Goal: Information Seeking & Learning: Learn about a topic

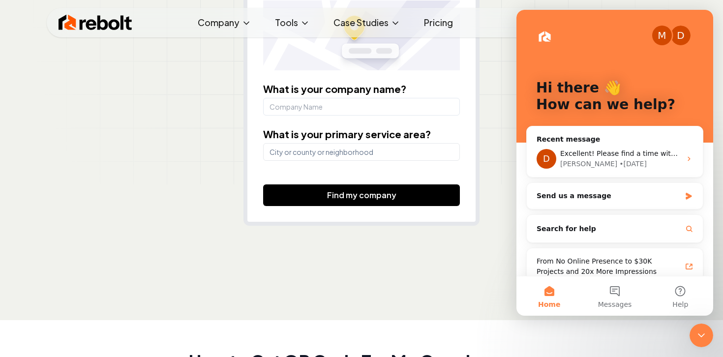
click at [121, 24] on img at bounding box center [96, 23] width 74 height 20
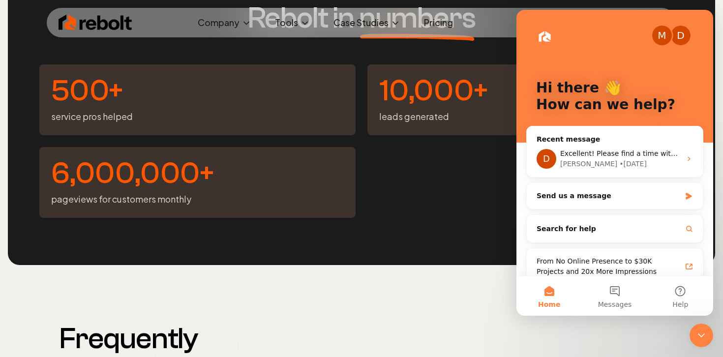
scroll to position [4124, 0]
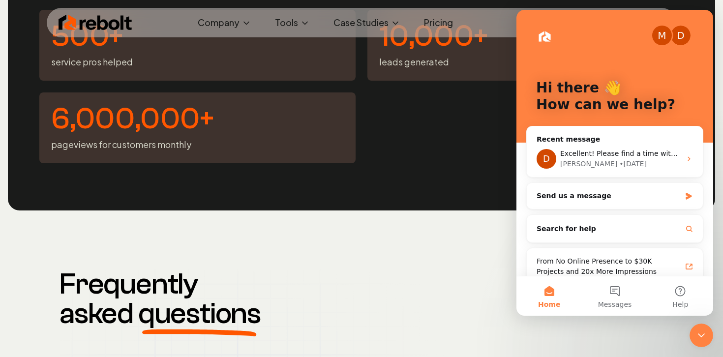
click at [707, 330] on icon "Close Intercom Messenger" at bounding box center [702, 336] width 12 height 12
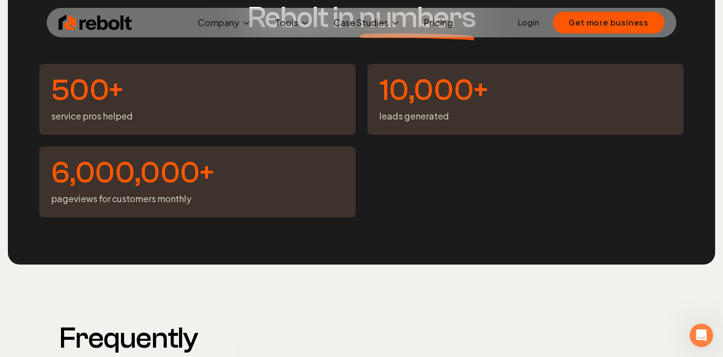
scroll to position [4069, 0]
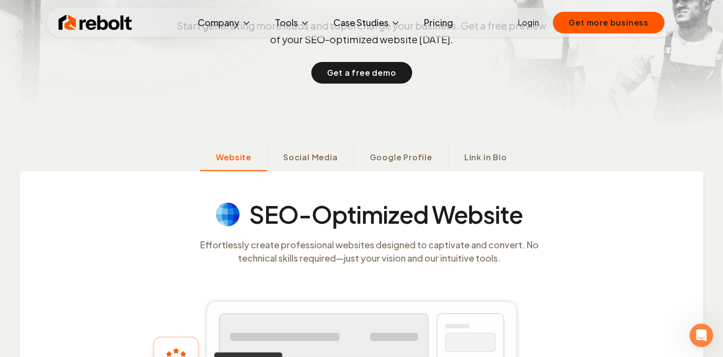
scroll to position [161, 0]
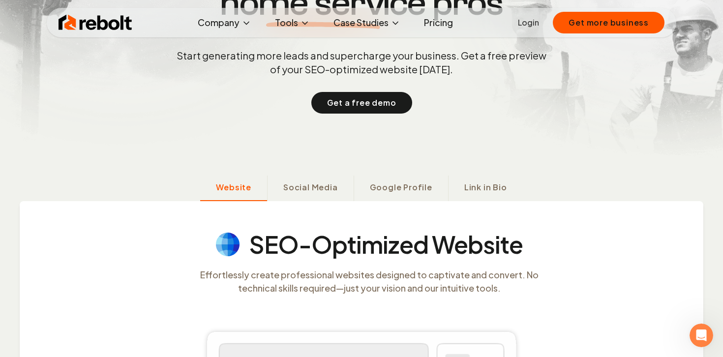
click at [424, 24] on link "Pricing" at bounding box center [438, 23] width 45 height 20
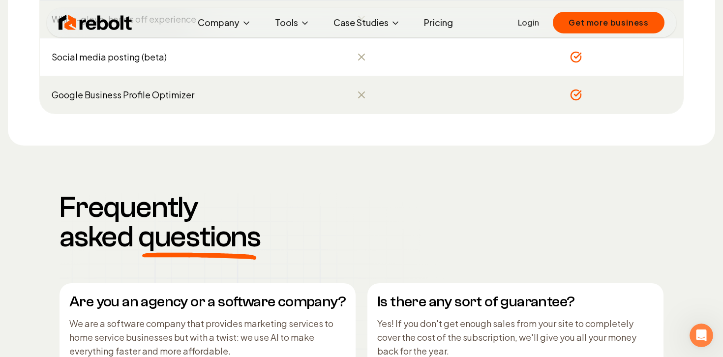
scroll to position [1378, 0]
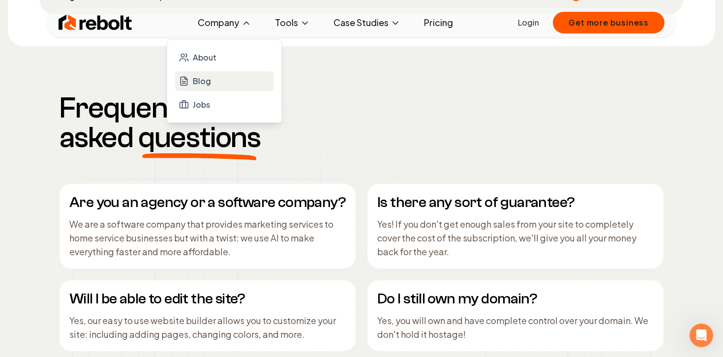
click at [209, 74] on link "Blog" at bounding box center [224, 81] width 98 height 20
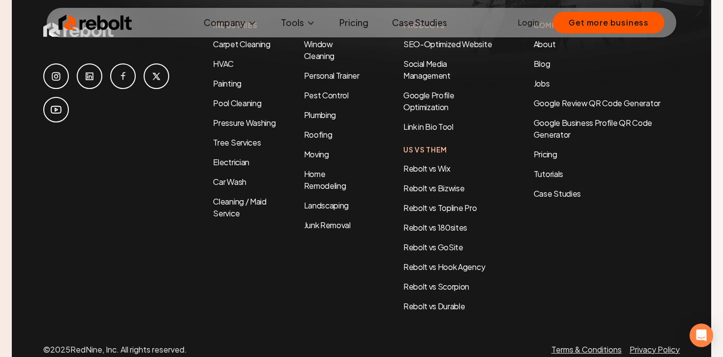
scroll to position [1864, 0]
